Goal: Task Accomplishment & Management: Manage account settings

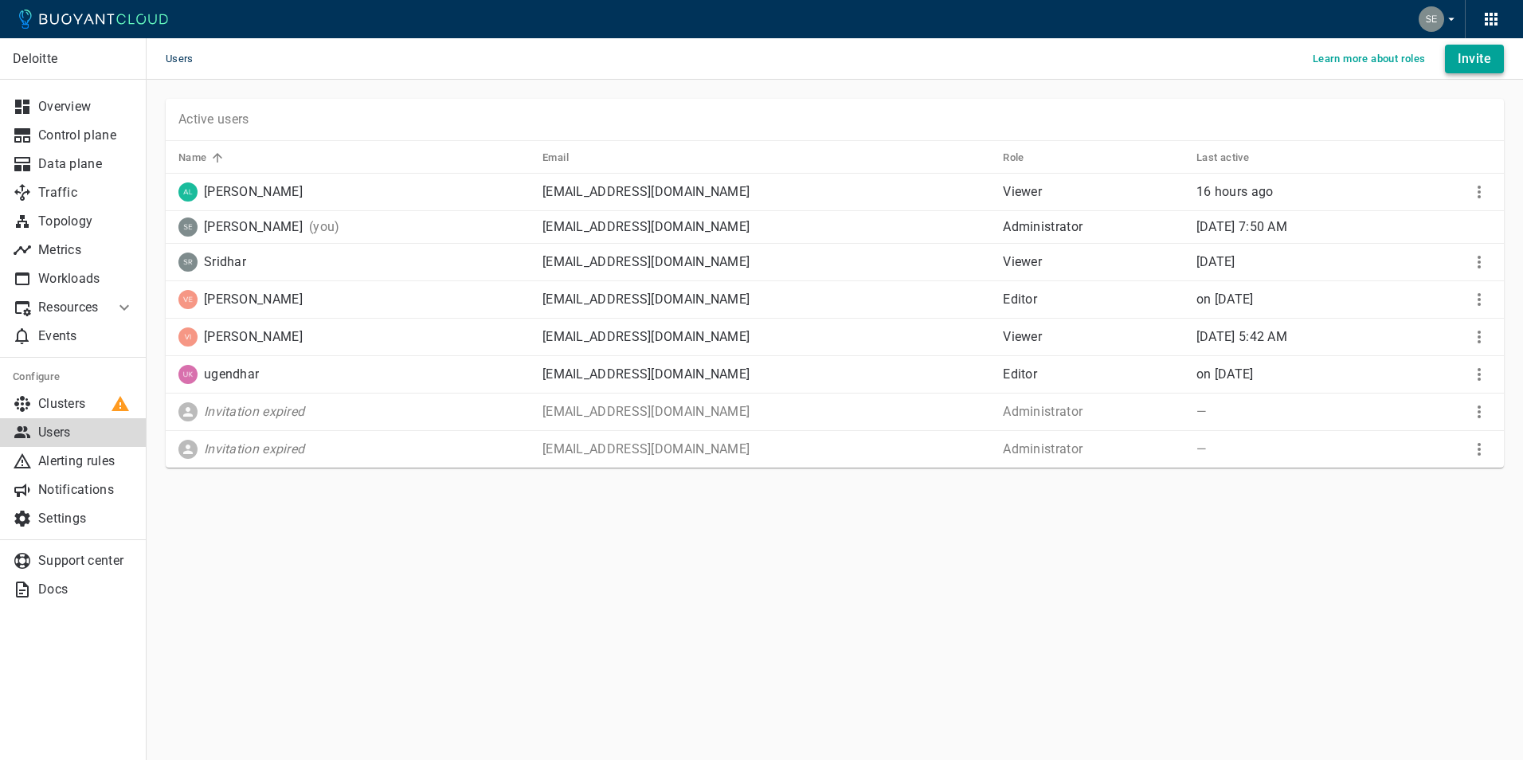
click at [1483, 55] on h4 "Invite" at bounding box center [1474, 59] width 33 height 16
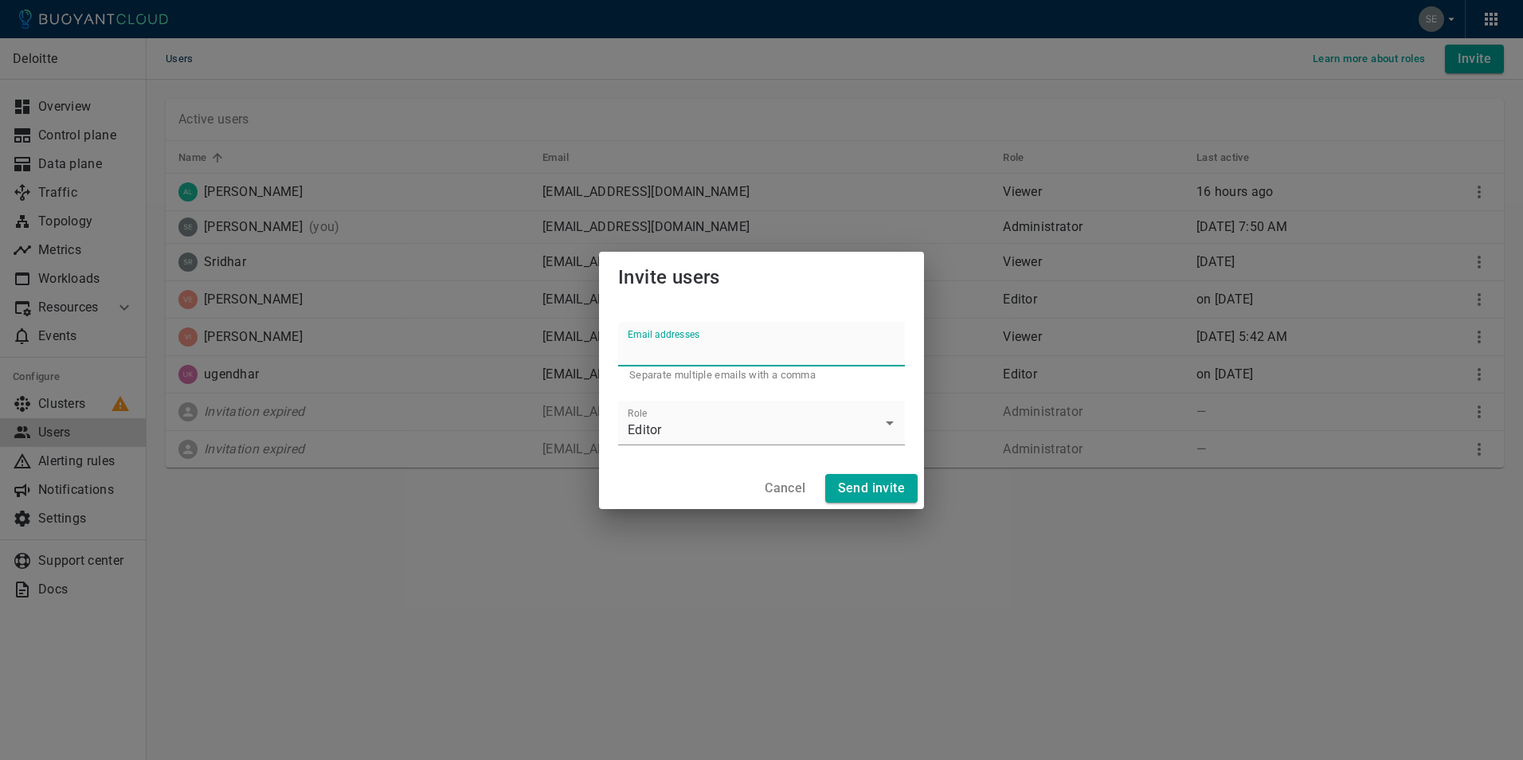
click at [690, 348] on input "Email addresses" at bounding box center [761, 344] width 287 height 45
type input "[EMAIL_ADDRESS][DOMAIN_NAME]"
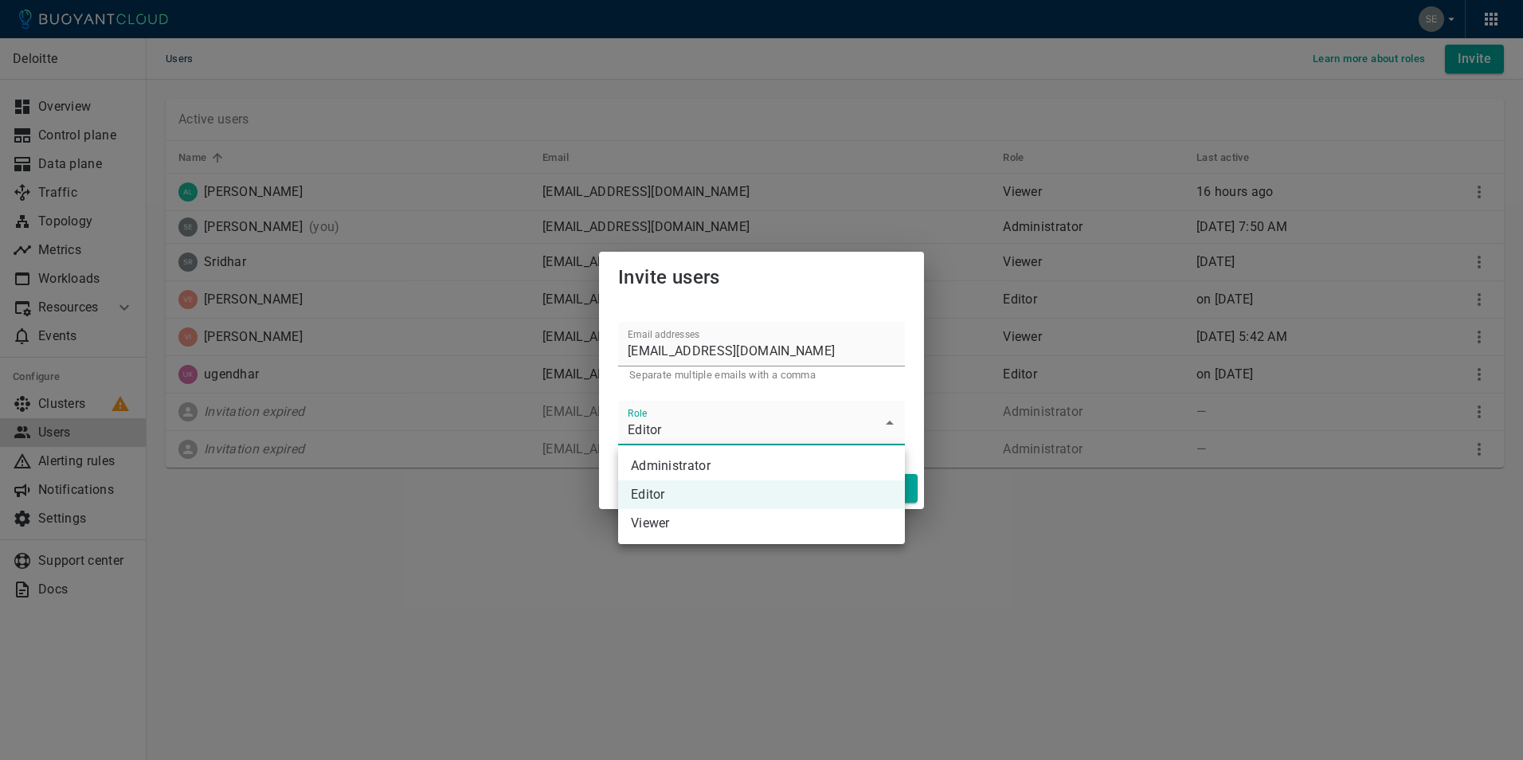
click at [890, 419] on body "Users Learn more about roles Invite Deloitte Overview Control plane Data plane …" at bounding box center [761, 380] width 1523 height 760
click at [683, 516] on li "Viewer" at bounding box center [761, 523] width 287 height 29
type input "Viewer"
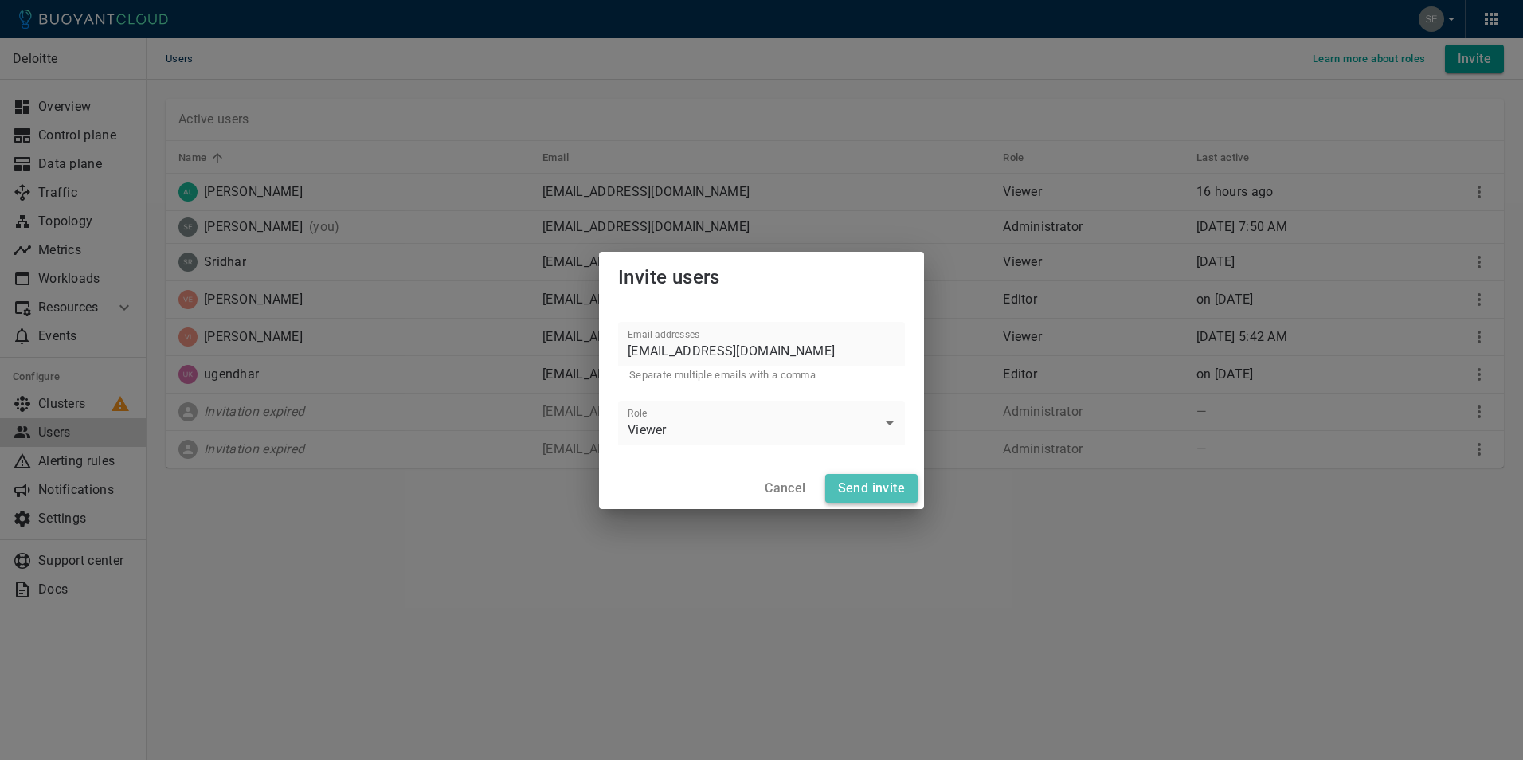
click at [874, 481] on h4 "Send invite" at bounding box center [871, 488] width 67 height 16
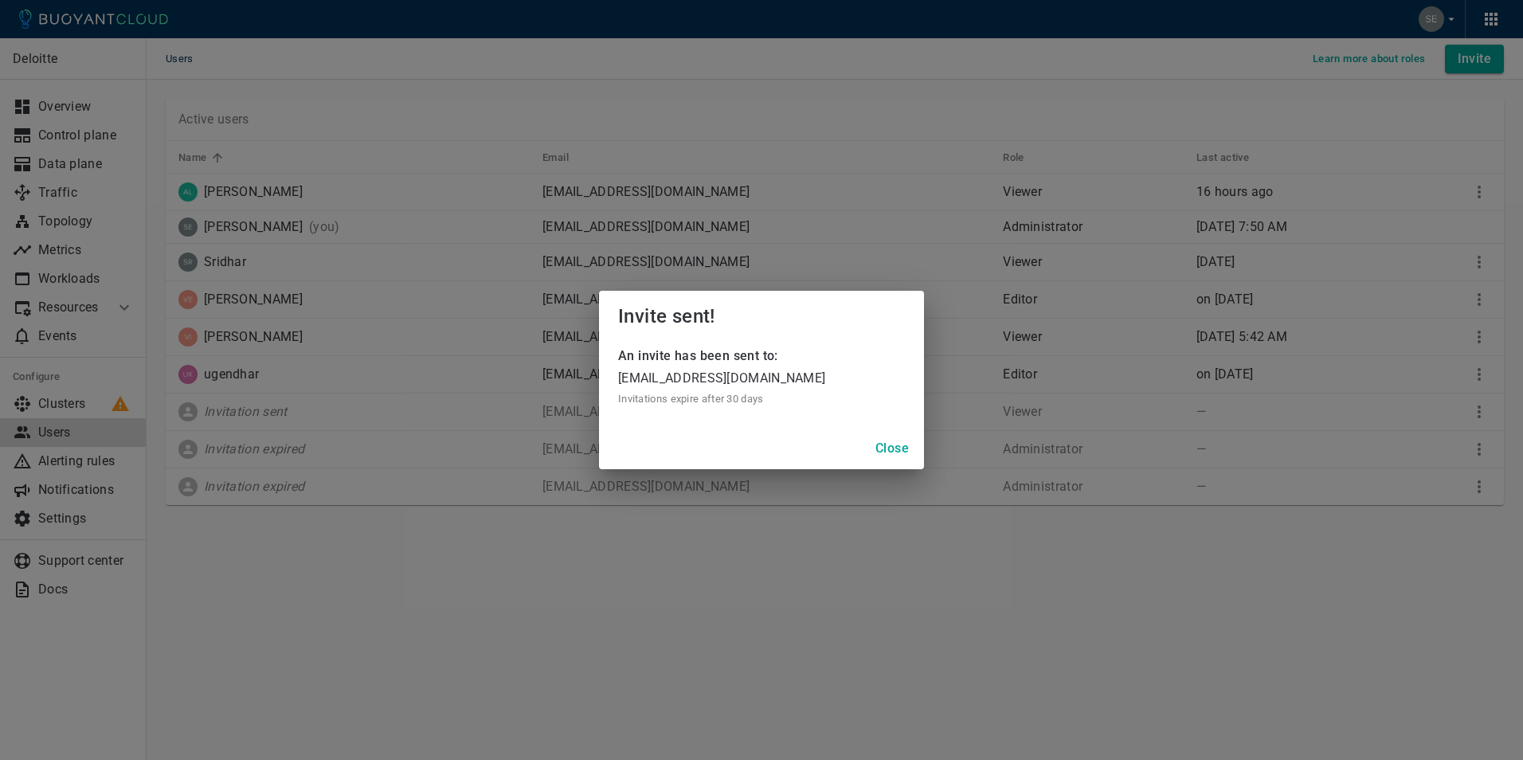
click at [901, 448] on h4 "Close" at bounding box center [891, 449] width 33 height 16
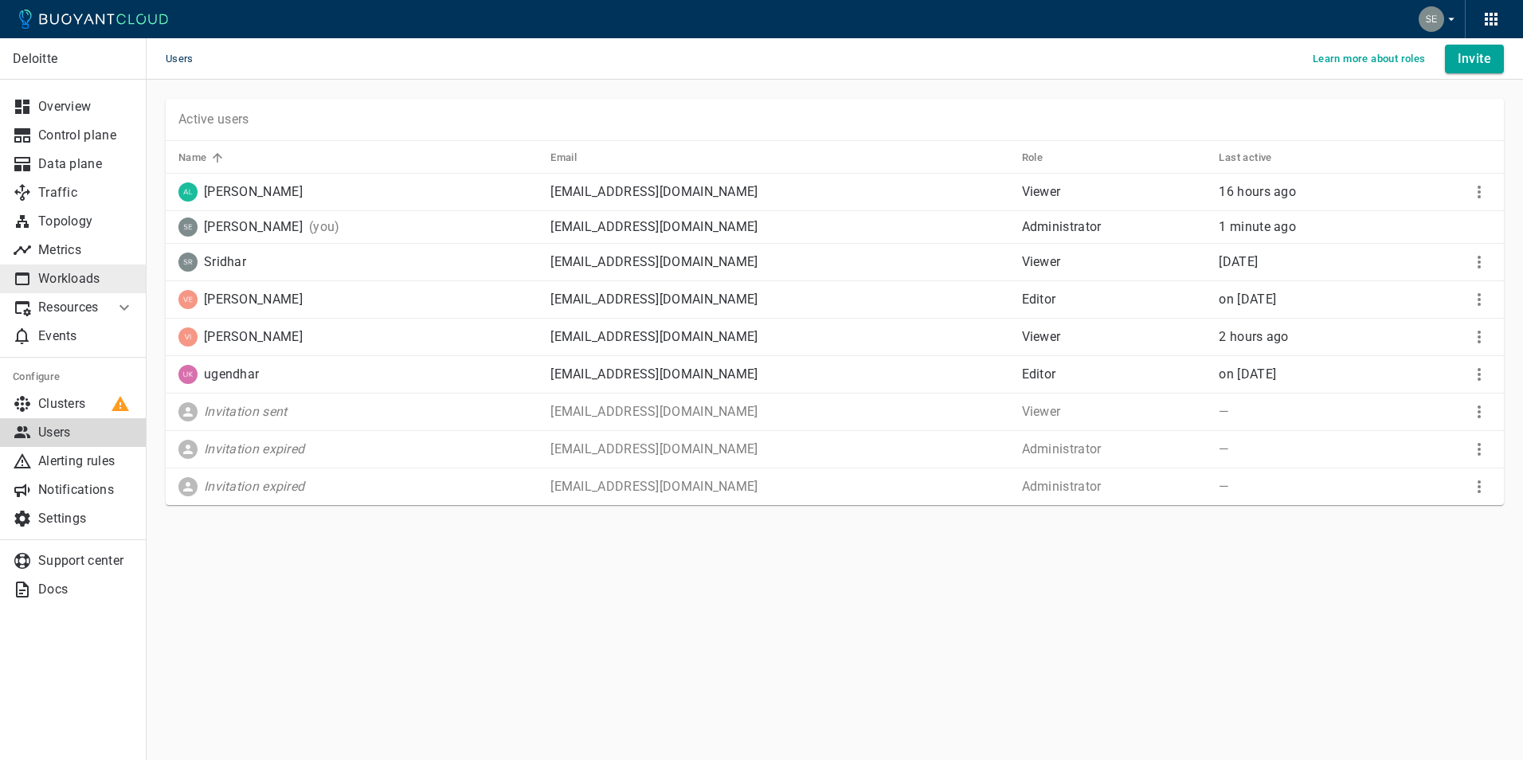
click at [77, 281] on p "Workloads" at bounding box center [86, 279] width 96 height 16
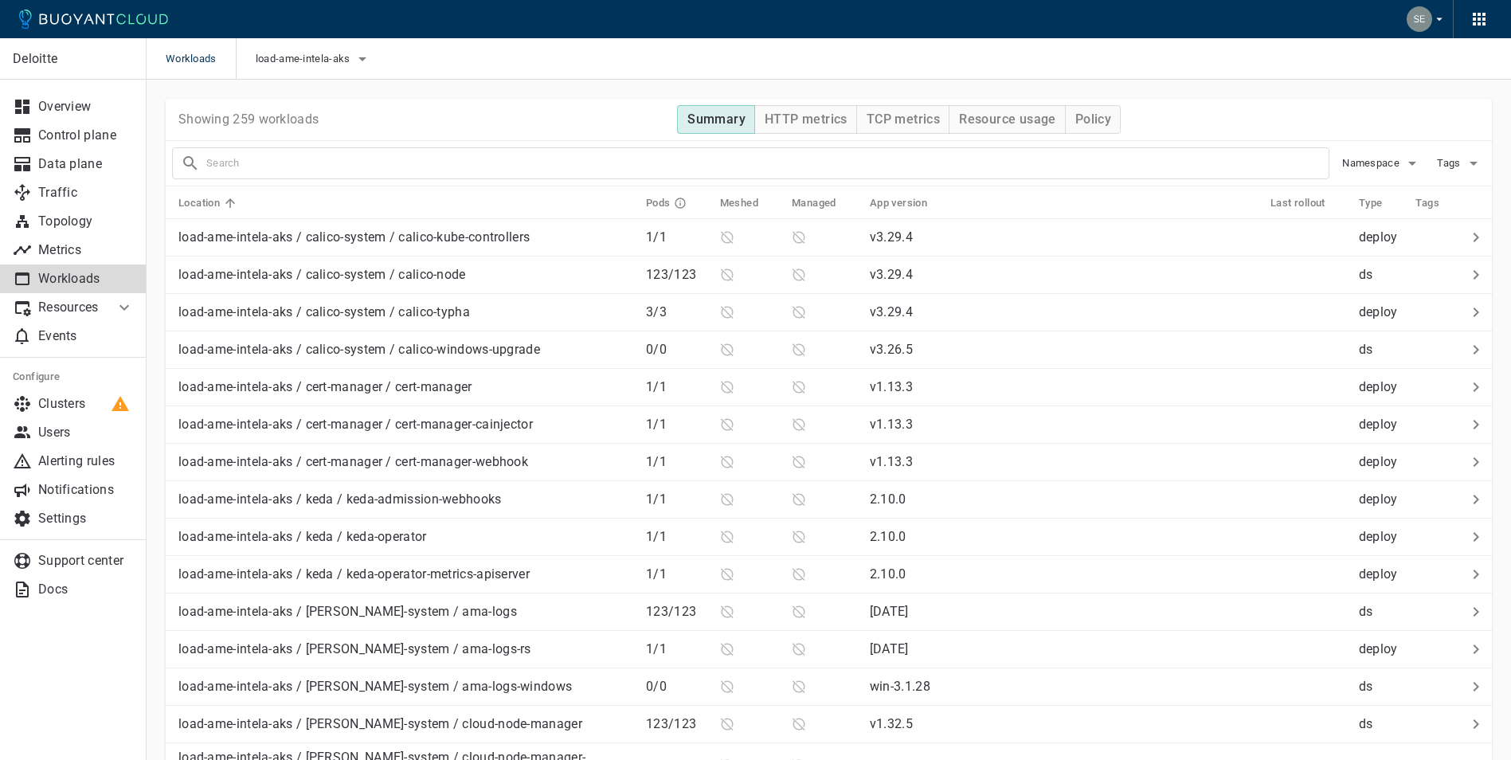
click at [354, 152] on input "text" at bounding box center [767, 163] width 1122 height 22
type input "Ce-api"
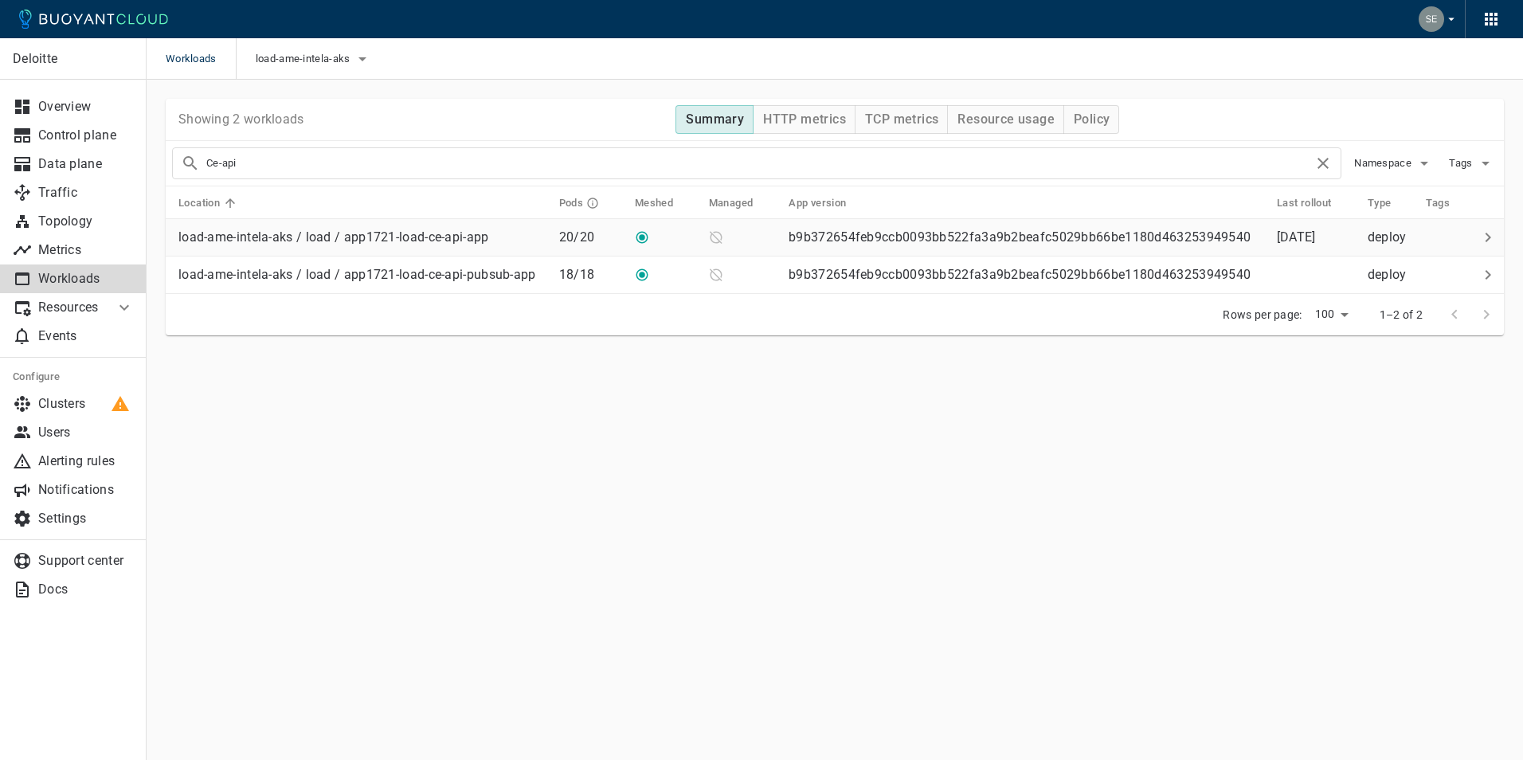
click at [448, 239] on p "load-ame-intela-aks / load / app1721-load-ce-api-app" at bounding box center [333, 237] width 311 height 16
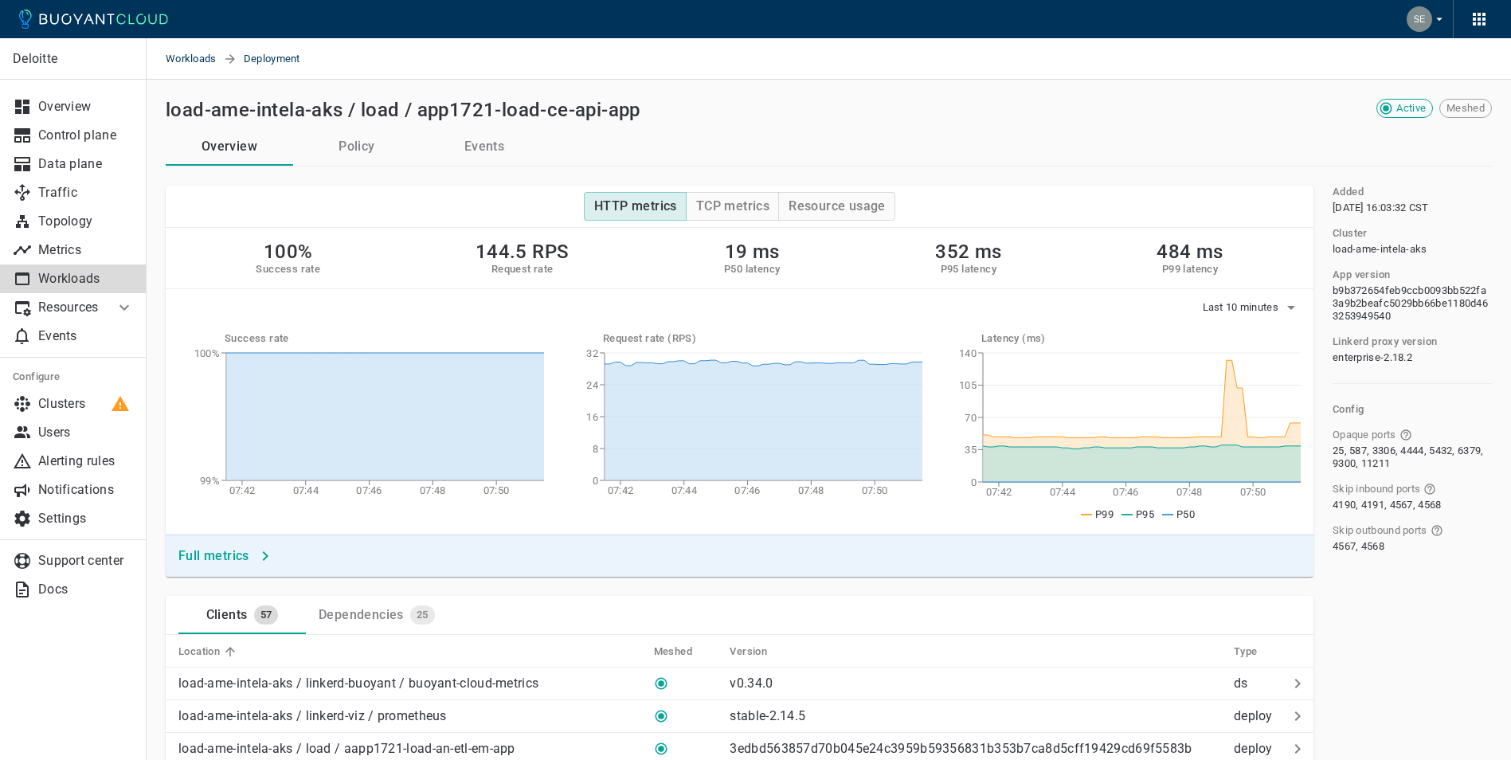
click at [212, 554] on h4 "Full metrics" at bounding box center [213, 556] width 71 height 16
